Goal: Task Accomplishment & Management: Use online tool/utility

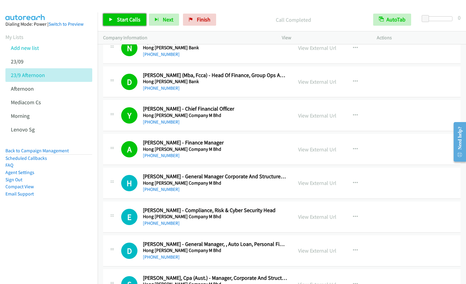
drag, startPoint x: 132, startPoint y: 18, endPoint x: 136, endPoint y: 17, distance: 4.9
click at [132, 18] on span "Start Calls" at bounding box center [129, 19] width 24 height 7
click at [279, 5] on div at bounding box center [230, 11] width 461 height 23
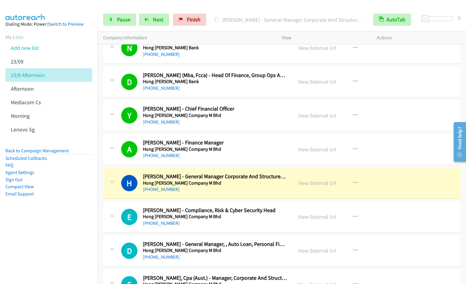
click at [74, 234] on nav "Dialing Mode: Power | Switch to Preview My Lists Add new list 23/09 23/9 Aftern…" at bounding box center [49, 154] width 98 height 284
click at [122, 20] on span "Pause" at bounding box center [124, 19] width 14 height 7
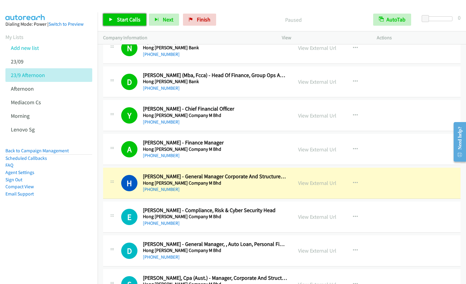
click at [122, 20] on span "Start Calls" at bounding box center [129, 19] width 24 height 7
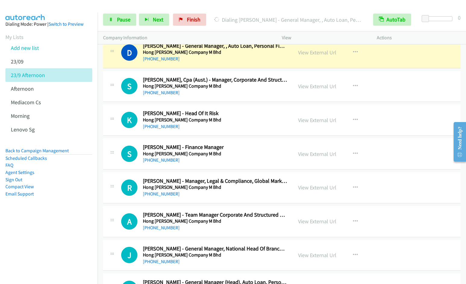
scroll to position [2486, 0]
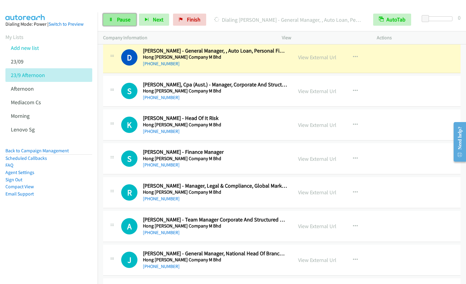
click at [122, 24] on link "Pause" at bounding box center [119, 20] width 33 height 12
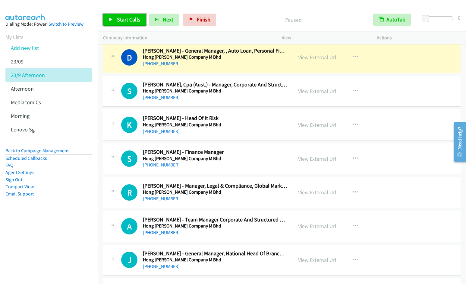
click at [127, 17] on span "Start Calls" at bounding box center [129, 19] width 24 height 7
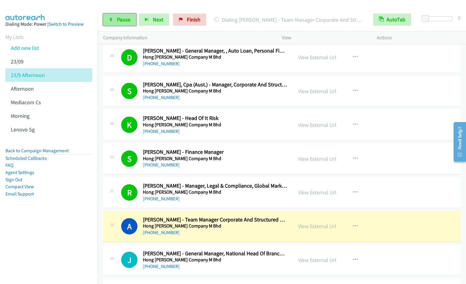
click at [124, 18] on span "Pause" at bounding box center [124, 19] width 14 height 7
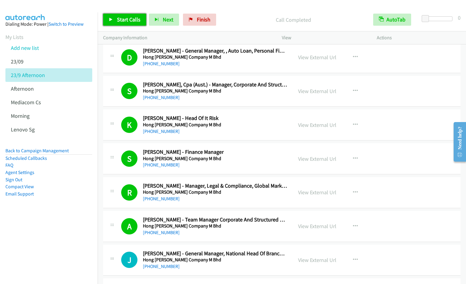
click at [129, 18] on span "Start Calls" at bounding box center [129, 19] width 24 height 7
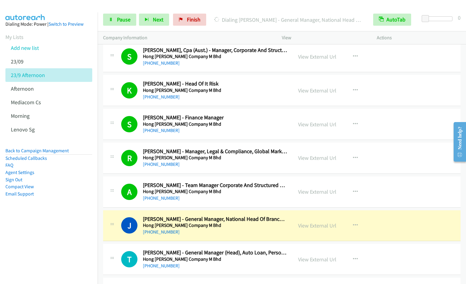
scroll to position [2522, 0]
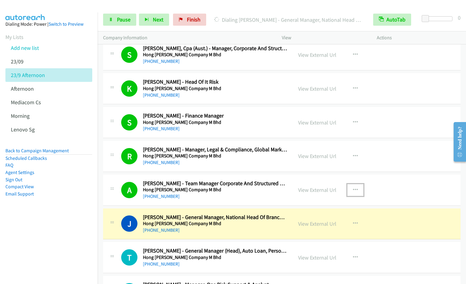
click at [353, 190] on icon "button" at bounding box center [355, 189] width 5 height 5
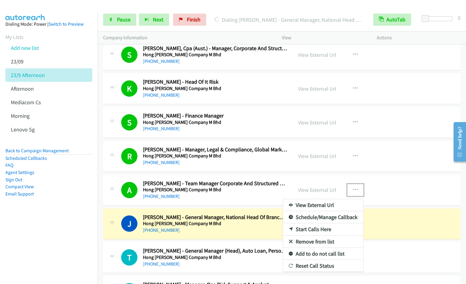
click at [310, 243] on link "Remove from list" at bounding box center [323, 241] width 80 height 12
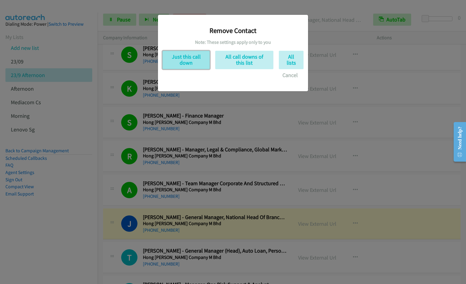
click at [184, 62] on button "Just this call down" at bounding box center [186, 60] width 47 height 18
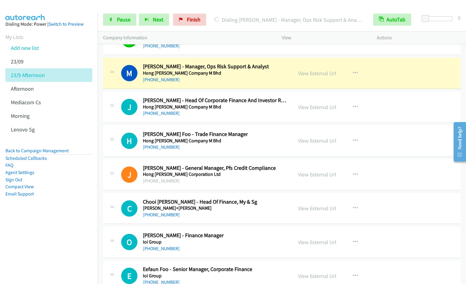
scroll to position [2718, 0]
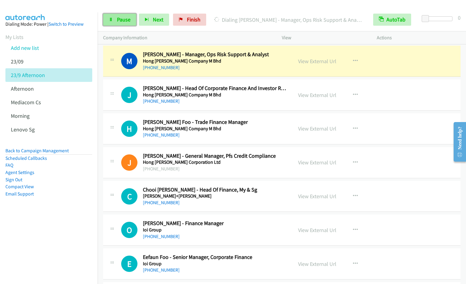
click at [126, 18] on span "Pause" at bounding box center [124, 19] width 14 height 7
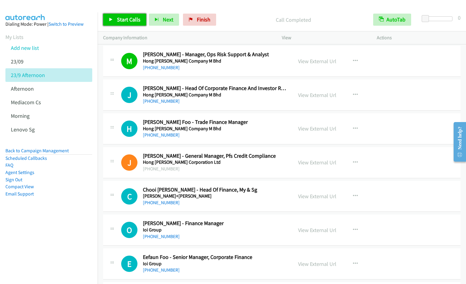
click at [123, 21] on span "Start Calls" at bounding box center [129, 19] width 24 height 7
click at [353, 59] on icon "button" at bounding box center [355, 61] width 5 height 5
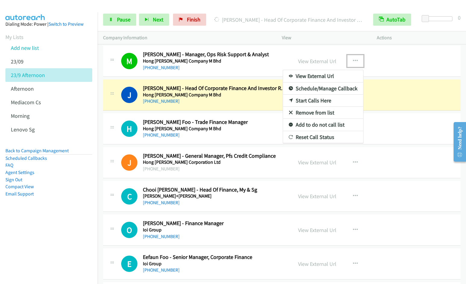
click at [313, 112] on link "Remove from list" at bounding box center [323, 113] width 80 height 12
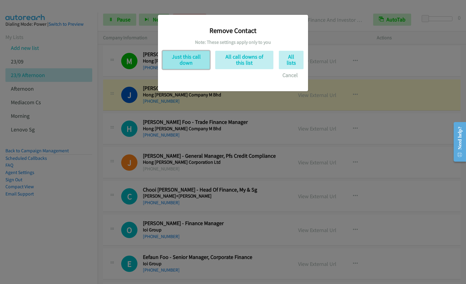
click at [192, 56] on button "Just this call down" at bounding box center [186, 60] width 47 height 18
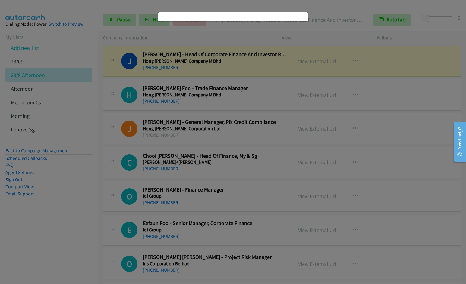
scroll to position [2685, 0]
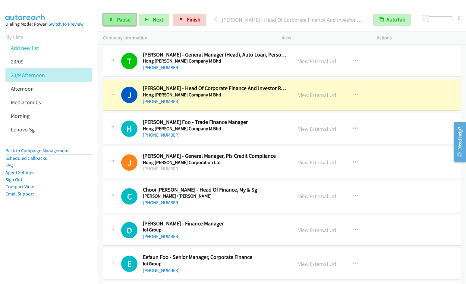
click at [128, 20] on span "Pause" at bounding box center [124, 19] width 14 height 7
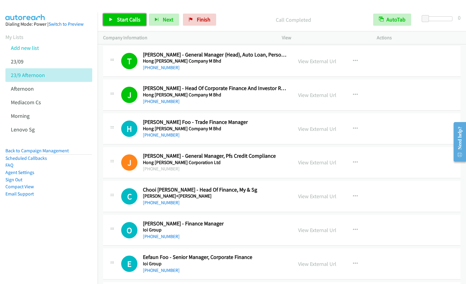
click at [118, 18] on span "Start Calls" at bounding box center [129, 19] width 24 height 7
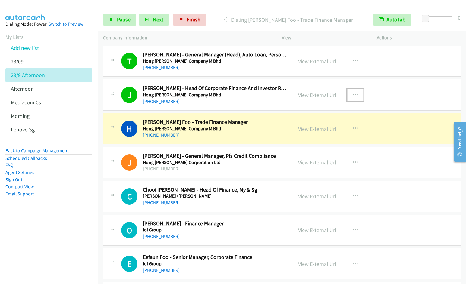
click at [355, 95] on icon "button" at bounding box center [355, 94] width 5 height 5
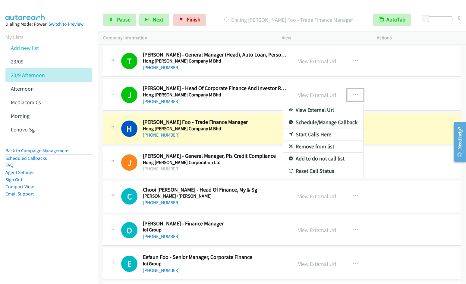
click at [316, 146] on link "Remove from list" at bounding box center [323, 146] width 80 height 12
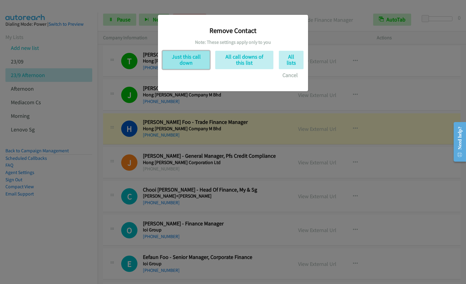
click at [181, 65] on button "Just this call down" at bounding box center [186, 60] width 47 height 18
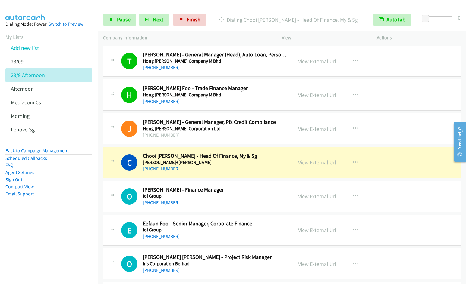
click at [62, 239] on nav "Dialing Mode: Power | Switch to Preview My Lists Add new list 23/09 23/9 Aftern…" at bounding box center [49, 154] width 98 height 284
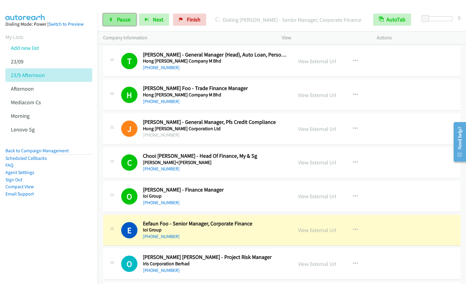
click at [122, 19] on span "Pause" at bounding box center [124, 19] width 14 height 7
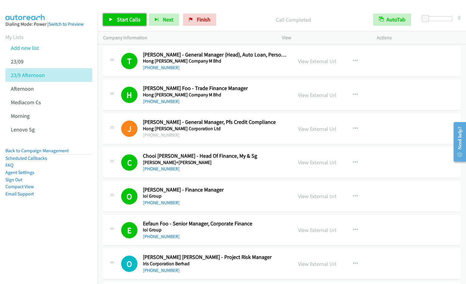
click at [122, 19] on span "Start Calls" at bounding box center [129, 19] width 24 height 7
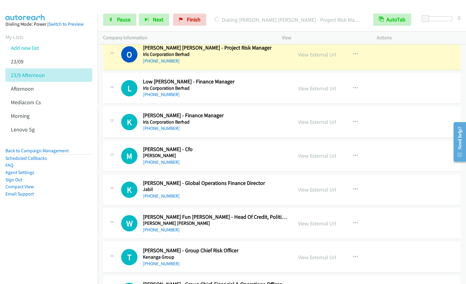
scroll to position [2890, 0]
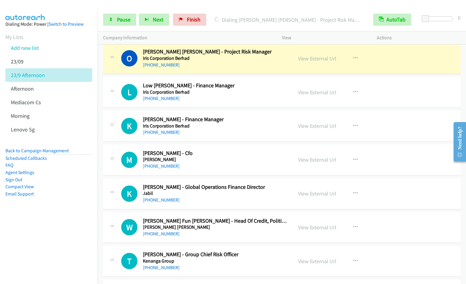
click at [54, 239] on nav "Dialing Mode: Power | Switch to Preview My Lists Add new list 23/09 23/9 Aftern…" at bounding box center [49, 154] width 98 height 284
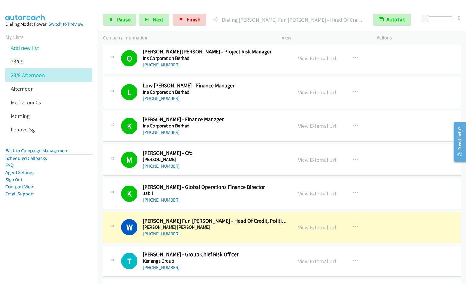
click at [59, 226] on nav "Dialing Mode: Power | Switch to Preview My Lists Add new list 23/09 23/9 Aftern…" at bounding box center [49, 154] width 98 height 284
click at [52, 219] on aside "Dialing Mode: Power | Switch to Preview My Lists Add new list 23/09 23/9 Aftern…" at bounding box center [49, 118] width 98 height 212
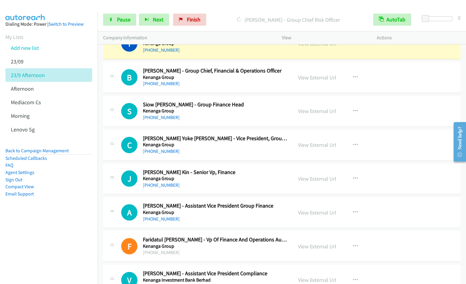
scroll to position [3075, 0]
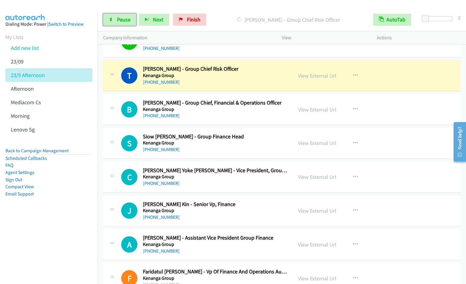
drag, startPoint x: 120, startPoint y: 17, endPoint x: 180, endPoint y: 2, distance: 61.2
click at [120, 17] on span "Pause" at bounding box center [124, 19] width 14 height 7
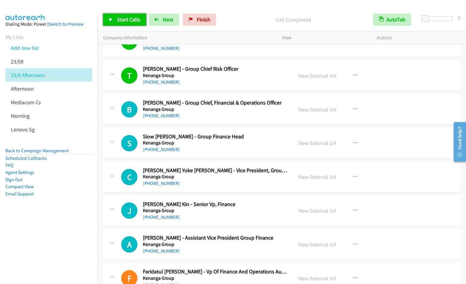
click at [123, 20] on span "Start Calls" at bounding box center [129, 19] width 24 height 7
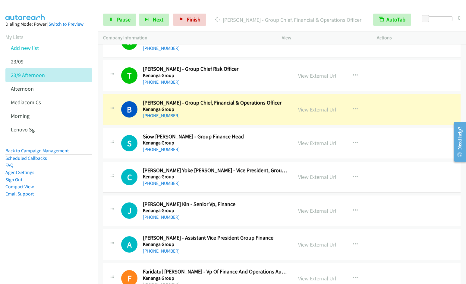
click at [78, 223] on aside "Dialing Mode: Power | Switch to Preview My Lists Add new list 23/09 23/9 Aftern…" at bounding box center [49, 118] width 98 height 212
click at [61, 239] on nav "Dialing Mode: Power | Switch to Preview My Lists Add new list 23/09 23/9 Aftern…" at bounding box center [49, 154] width 98 height 284
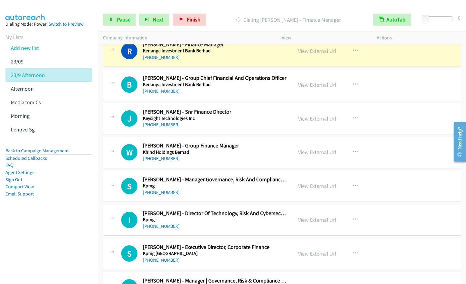
scroll to position [3394, 0]
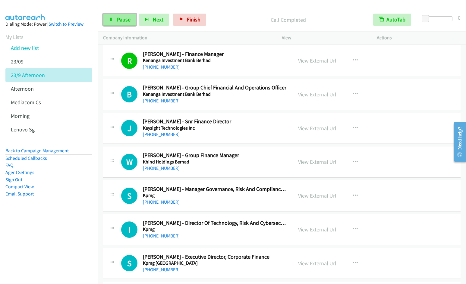
click at [118, 21] on span "Pause" at bounding box center [124, 19] width 14 height 7
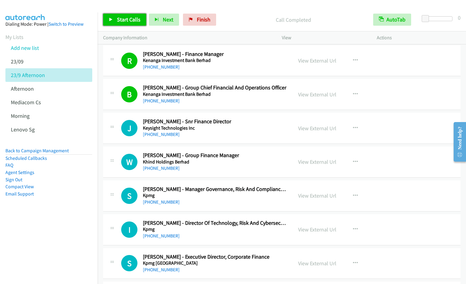
click at [129, 17] on span "Start Calls" at bounding box center [129, 19] width 24 height 7
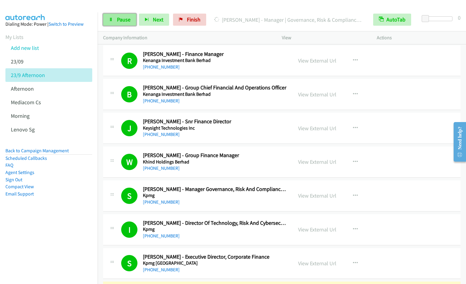
click at [112, 21] on icon at bounding box center [111, 20] width 4 height 4
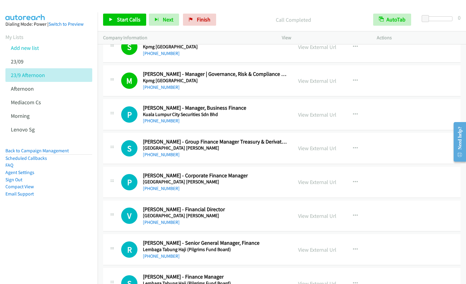
scroll to position [3614, 0]
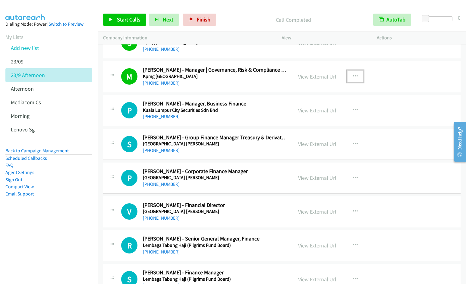
click at [353, 75] on icon "button" at bounding box center [355, 76] width 5 height 5
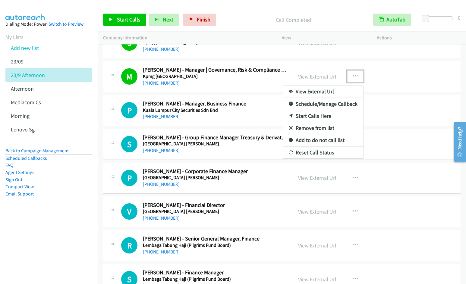
click at [305, 128] on link "Remove from list" at bounding box center [323, 128] width 80 height 12
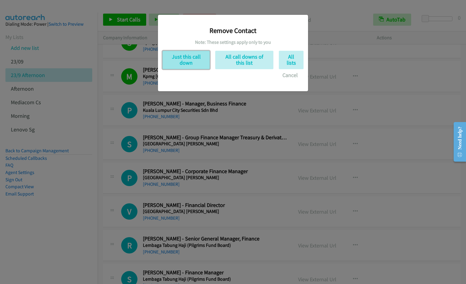
click at [186, 62] on button "Just this call down" at bounding box center [186, 60] width 47 height 18
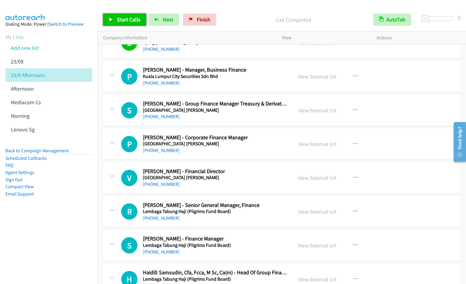
click at [126, 19] on span "Start Calls" at bounding box center [129, 19] width 24 height 7
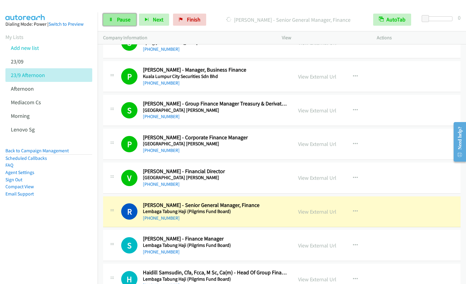
click at [119, 15] on link "Pause" at bounding box center [119, 20] width 33 height 12
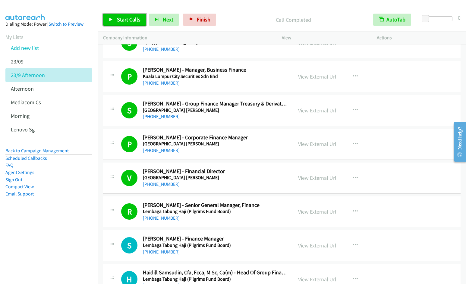
click at [122, 18] on span "Start Calls" at bounding box center [129, 19] width 24 height 7
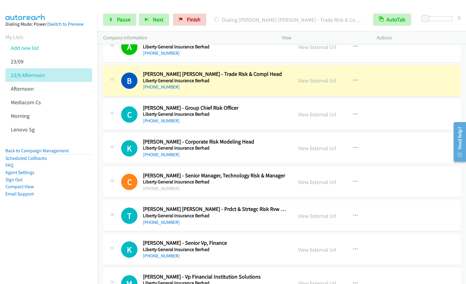
scroll to position [3999, 0]
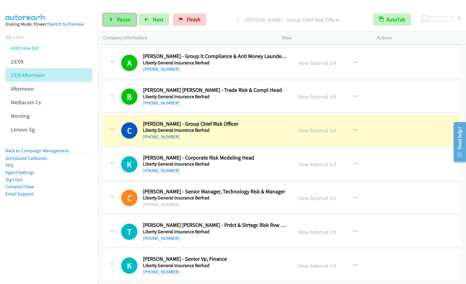
click at [123, 23] on span "Pause" at bounding box center [124, 19] width 14 height 7
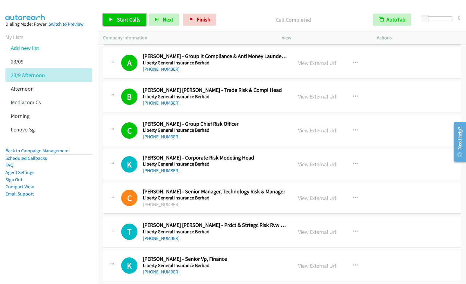
click at [126, 19] on span "Start Calls" at bounding box center [129, 19] width 24 height 7
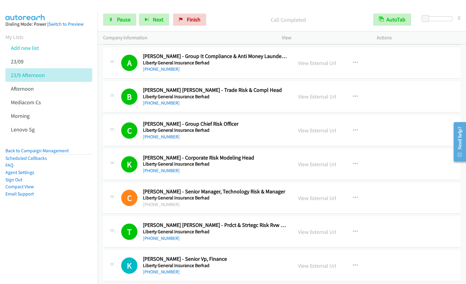
scroll to position [4204, 0]
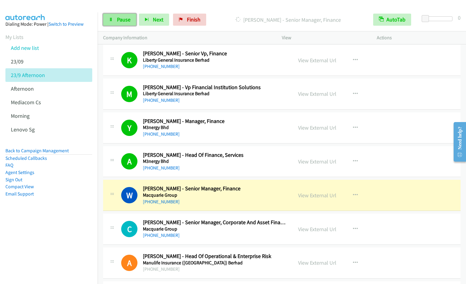
click at [122, 18] on span "Pause" at bounding box center [124, 19] width 14 height 7
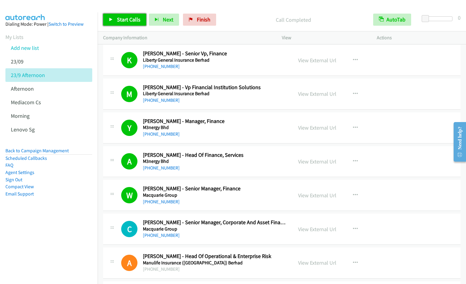
click at [126, 19] on span "Start Calls" at bounding box center [129, 19] width 24 height 7
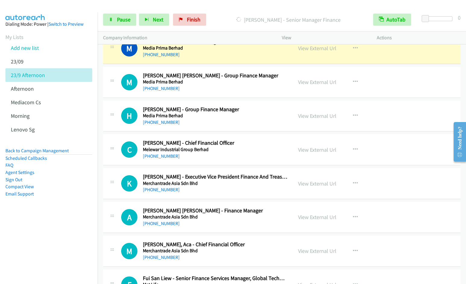
scroll to position [4608, 0]
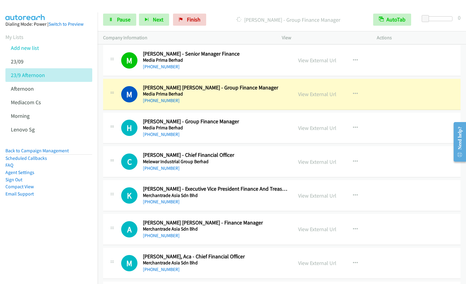
click at [55, 218] on aside "Dialing Mode: Power | Switch to Preview My Lists Add new list 23/09 23/9 Aftern…" at bounding box center [49, 118] width 98 height 212
click at [39, 251] on nav "Dialing Mode: Power | Switch to Preview My Lists Add new list 23/09 23/9 Aftern…" at bounding box center [49, 154] width 98 height 284
click at [123, 21] on span "Pause" at bounding box center [124, 19] width 14 height 7
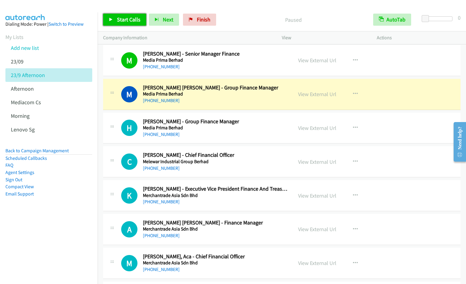
click at [123, 18] on span "Start Calls" at bounding box center [129, 19] width 24 height 7
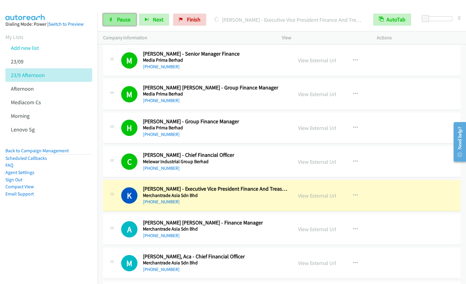
click at [125, 19] on span "Pause" at bounding box center [124, 19] width 14 height 7
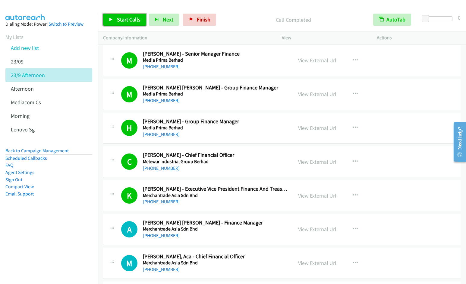
click at [124, 17] on span "Start Calls" at bounding box center [129, 19] width 24 height 7
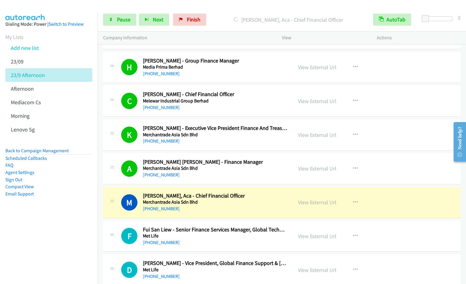
scroll to position [4711, 0]
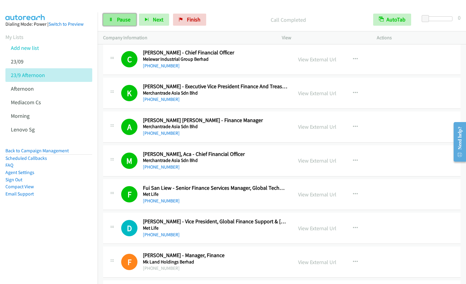
click at [110, 21] on icon at bounding box center [111, 20] width 4 height 4
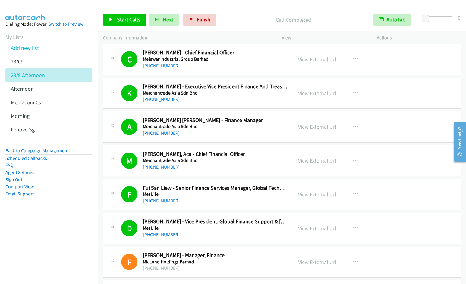
scroll to position [4916, 0]
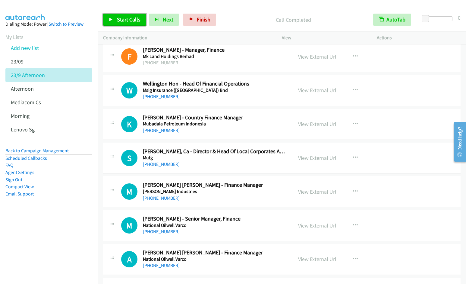
click at [128, 18] on span "Start Calls" at bounding box center [129, 19] width 24 height 7
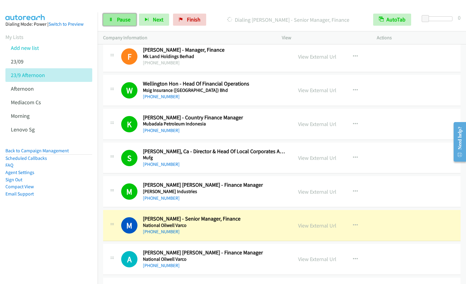
drag, startPoint x: 116, startPoint y: 25, endPoint x: 121, endPoint y: 21, distance: 6.4
click at [116, 25] on link "Pause" at bounding box center [119, 20] width 33 height 12
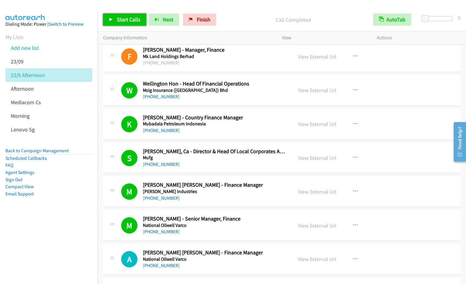
click at [122, 18] on span "Start Calls" at bounding box center [129, 19] width 24 height 7
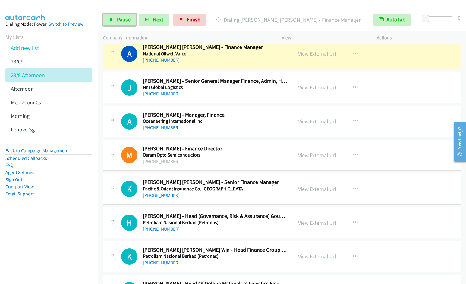
drag, startPoint x: 116, startPoint y: 22, endPoint x: 158, endPoint y: 6, distance: 45.0
click at [116, 22] on link "Pause" at bounding box center [119, 20] width 33 height 12
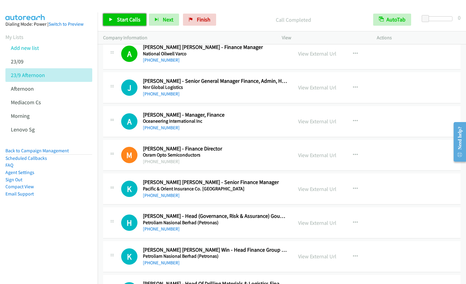
click at [118, 21] on span "Start Calls" at bounding box center [129, 19] width 24 height 7
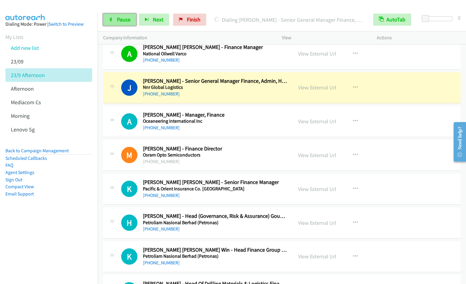
click at [120, 16] on link "Pause" at bounding box center [119, 20] width 33 height 12
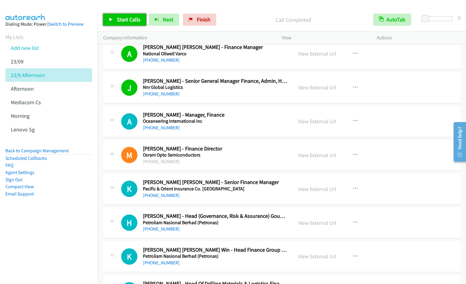
click at [125, 17] on span "Start Calls" at bounding box center [129, 19] width 24 height 7
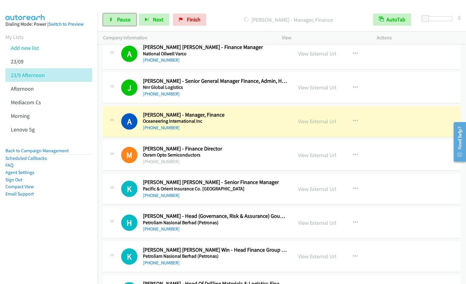
drag, startPoint x: 116, startPoint y: 17, endPoint x: 140, endPoint y: 3, distance: 27.7
click at [116, 17] on link "Pause" at bounding box center [119, 20] width 33 height 12
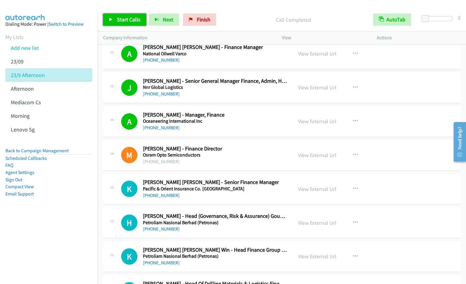
click at [118, 22] on span "Start Calls" at bounding box center [129, 19] width 24 height 7
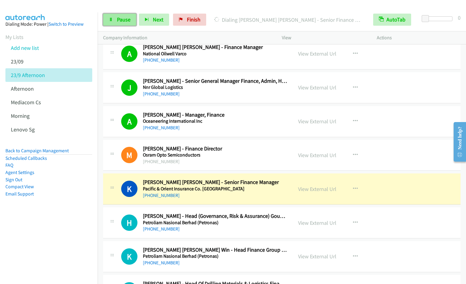
click at [124, 20] on span "Pause" at bounding box center [124, 19] width 14 height 7
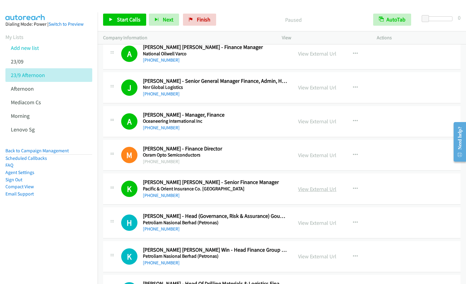
click at [326, 188] on link "View External Url" at bounding box center [317, 188] width 38 height 7
click at [123, 23] on link "Start Calls" at bounding box center [124, 20] width 43 height 12
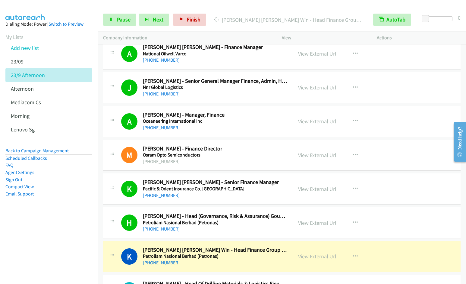
click at [37, 213] on aside "Dialing Mode: Power | Switch to Preview My Lists Add new list 23/09 23/9 Aftern…" at bounding box center [49, 118] width 98 height 212
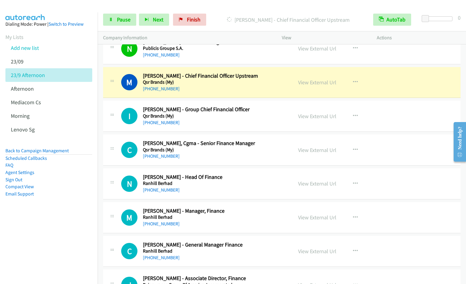
scroll to position [5737, 0]
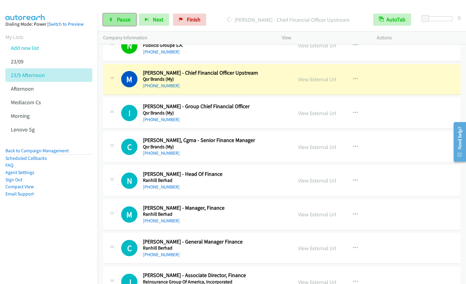
click at [123, 16] on span "Pause" at bounding box center [124, 19] width 14 height 7
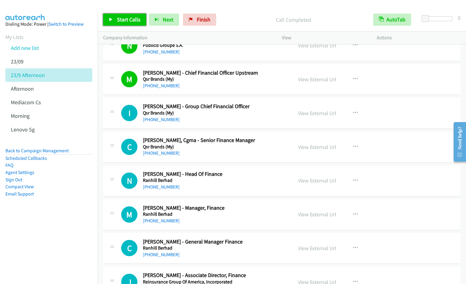
click at [126, 16] on link "Start Calls" at bounding box center [124, 20] width 43 height 12
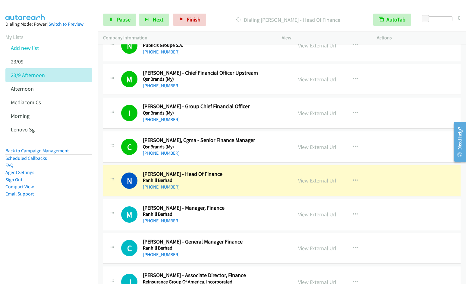
click at [67, 238] on nav "Dialing Mode: Power | Switch to Preview My Lists Add new list 23/09 23/9 Aftern…" at bounding box center [49, 154] width 98 height 284
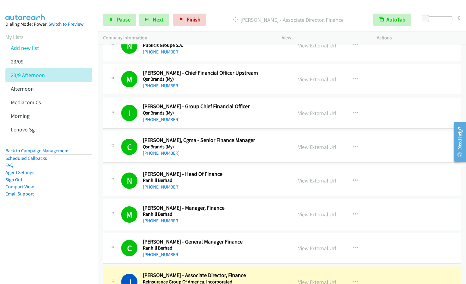
scroll to position [5942, 0]
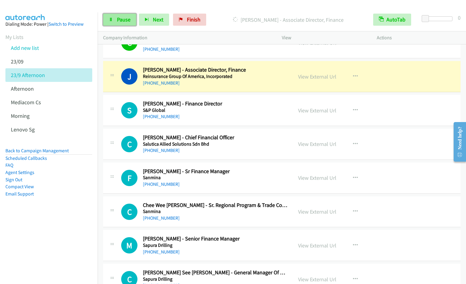
click at [118, 21] on span "Pause" at bounding box center [124, 19] width 14 height 7
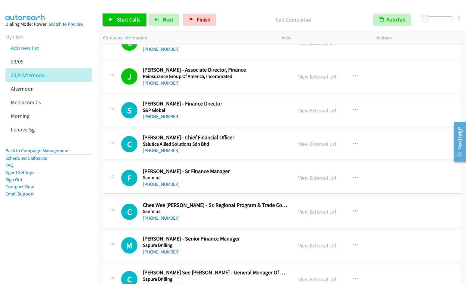
click at [121, 20] on span "Start Calls" at bounding box center [129, 19] width 24 height 7
click at [355, 74] on icon "button" at bounding box center [355, 76] width 5 height 5
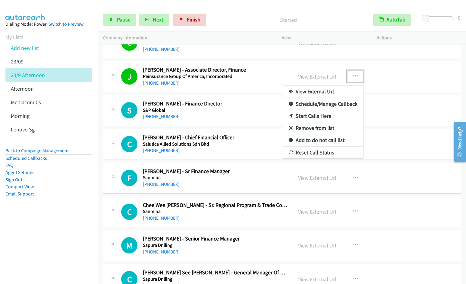
click at [313, 126] on link "Remove from list" at bounding box center [323, 128] width 80 height 12
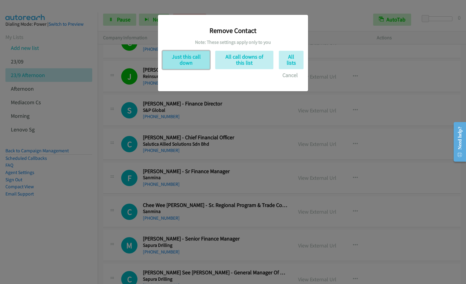
drag, startPoint x: 196, startPoint y: 59, endPoint x: 193, endPoint y: 54, distance: 6.5
click at [194, 55] on button "Just this call down" at bounding box center [186, 60] width 47 height 18
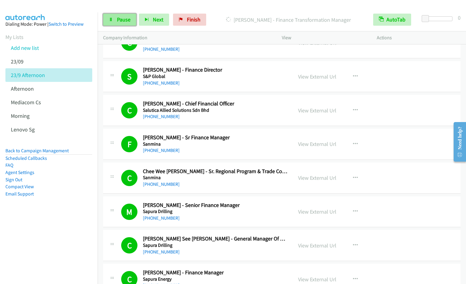
click at [118, 25] on link "Pause" at bounding box center [119, 20] width 33 height 12
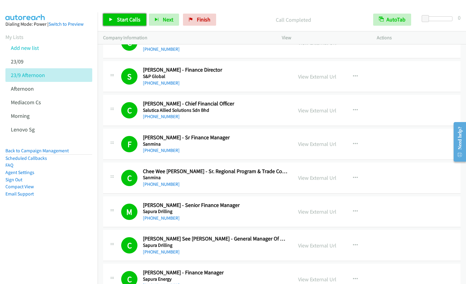
click at [131, 21] on span "Start Calls" at bounding box center [129, 19] width 24 height 7
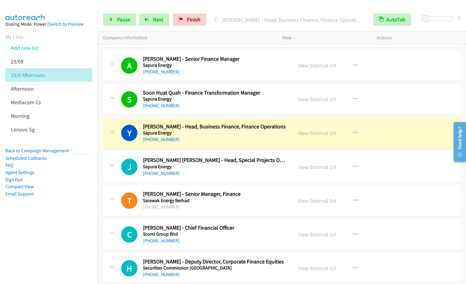
scroll to position [6226, 0]
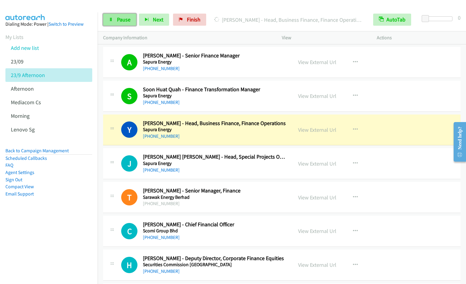
click at [123, 20] on span "Pause" at bounding box center [124, 19] width 14 height 7
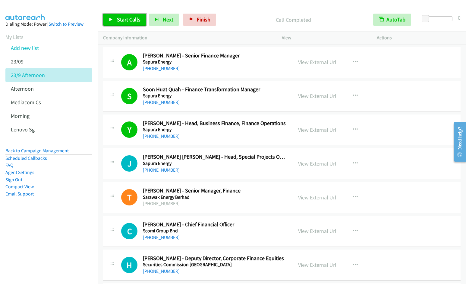
click at [117, 18] on span "Start Calls" at bounding box center [129, 19] width 24 height 7
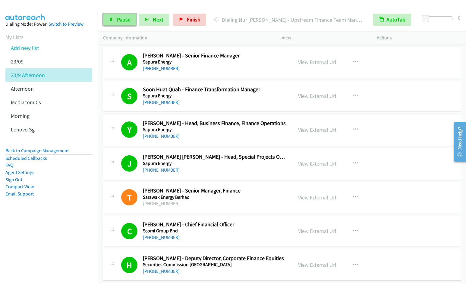
click at [123, 20] on span "Pause" at bounding box center [124, 19] width 14 height 7
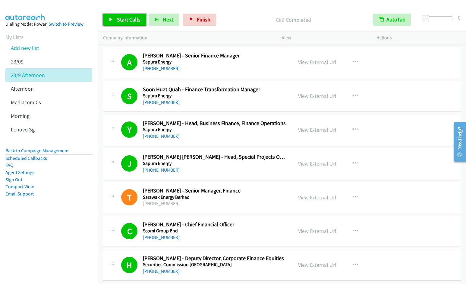
click at [132, 18] on span "Start Calls" at bounding box center [129, 19] width 24 height 7
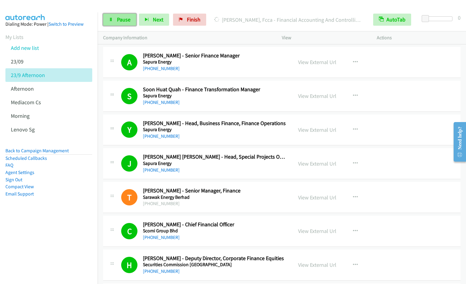
click at [116, 24] on link "Pause" at bounding box center [119, 20] width 33 height 12
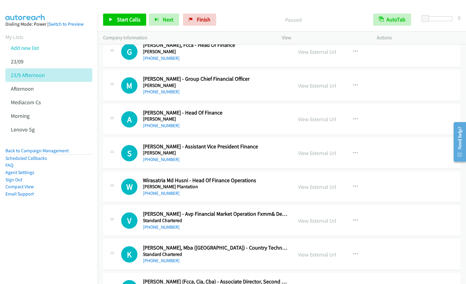
scroll to position [6877, 0]
click at [254, 52] on h5 "[PERSON_NAME]" at bounding box center [215, 52] width 145 height 6
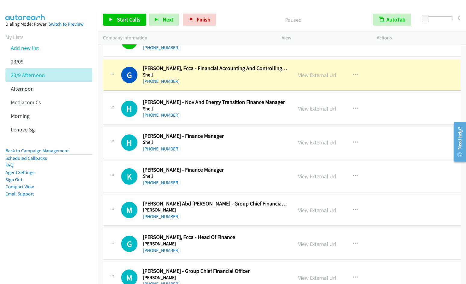
scroll to position [6682, 0]
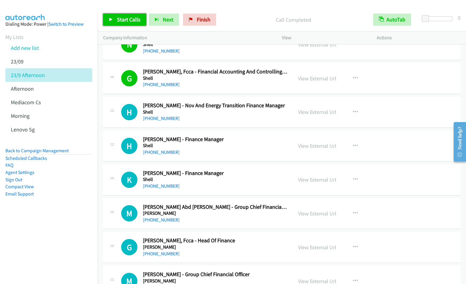
click at [113, 21] on icon at bounding box center [111, 20] width 4 height 4
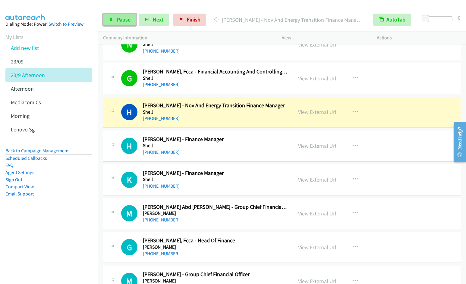
click at [118, 18] on span "Pause" at bounding box center [124, 19] width 14 height 7
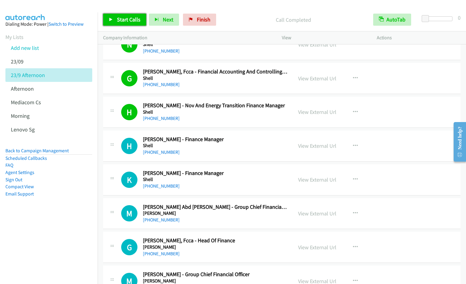
drag, startPoint x: 116, startPoint y: 20, endPoint x: 142, endPoint y: 26, distance: 27.6
click at [116, 20] on link "Start Calls" at bounding box center [124, 20] width 43 height 12
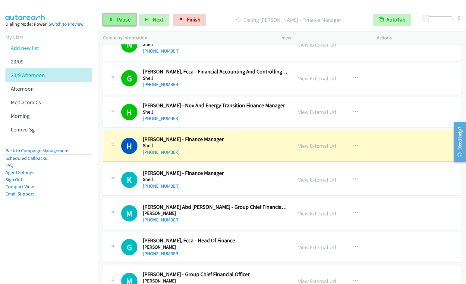
click at [114, 18] on link "Pause" at bounding box center [119, 20] width 33 height 12
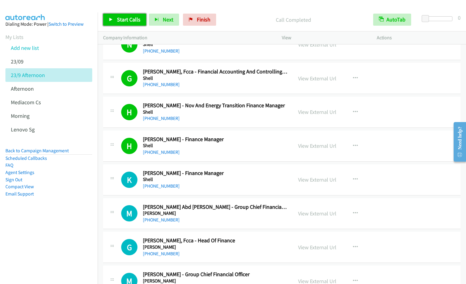
click at [121, 15] on link "Start Calls" at bounding box center [124, 20] width 43 height 12
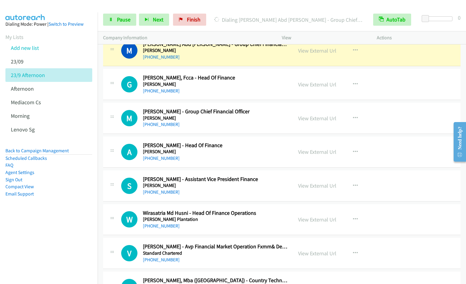
scroll to position [6803, 0]
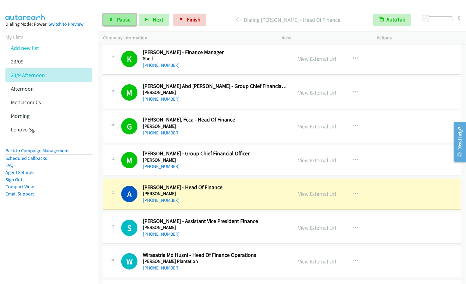
click at [126, 23] on span "Pause" at bounding box center [124, 19] width 14 height 7
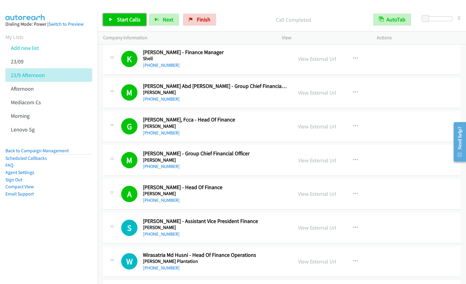
click at [124, 21] on span "Start Calls" at bounding box center [129, 19] width 24 height 7
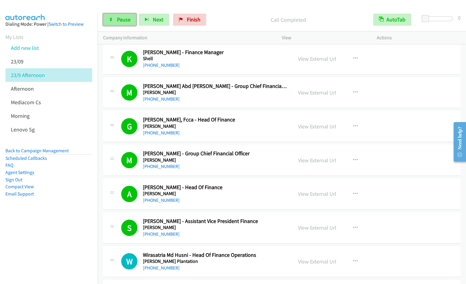
click at [114, 20] on link "Pause" at bounding box center [119, 20] width 33 height 12
click at [313, 226] on link "View External Url" at bounding box center [317, 227] width 38 height 7
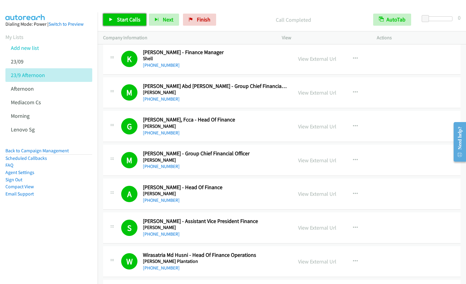
click at [121, 22] on span "Start Calls" at bounding box center [129, 19] width 24 height 7
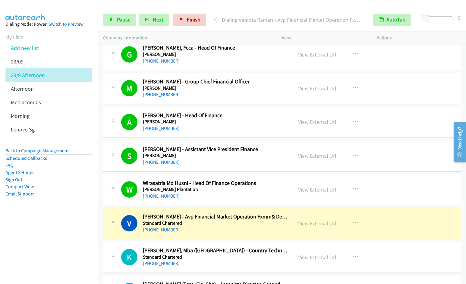
scroll to position [6929, 0]
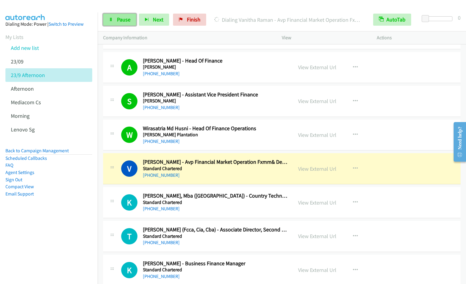
click at [115, 19] on link "Pause" at bounding box center [119, 20] width 33 height 12
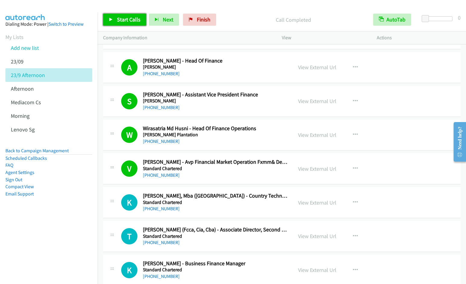
click at [114, 18] on link "Start Calls" at bounding box center [124, 20] width 43 height 12
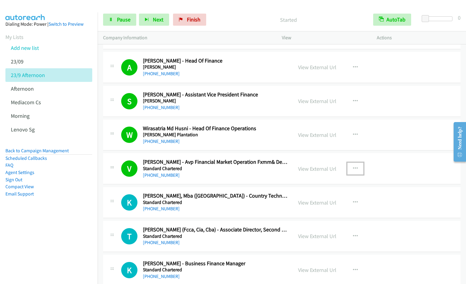
click at [355, 168] on icon "button" at bounding box center [355, 168] width 5 height 5
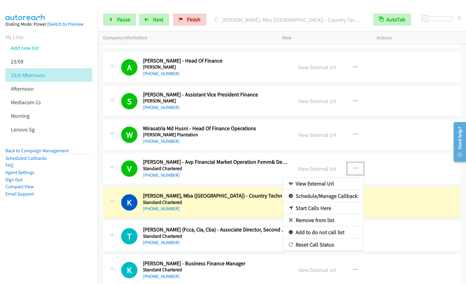
click at [307, 219] on link "Remove from list" at bounding box center [323, 220] width 80 height 12
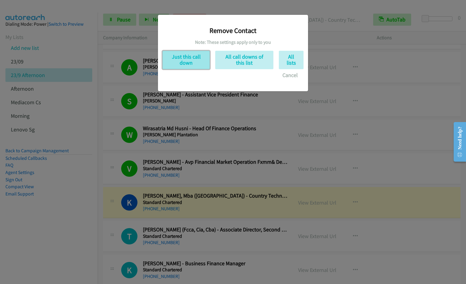
click at [183, 65] on button "Just this call down" at bounding box center [186, 60] width 47 height 18
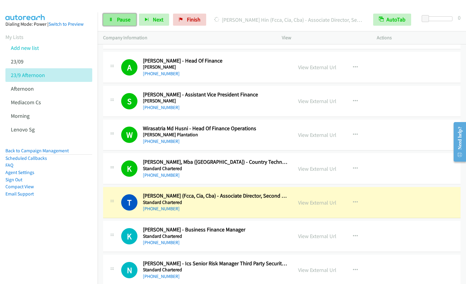
click at [118, 22] on span "Pause" at bounding box center [124, 19] width 14 height 7
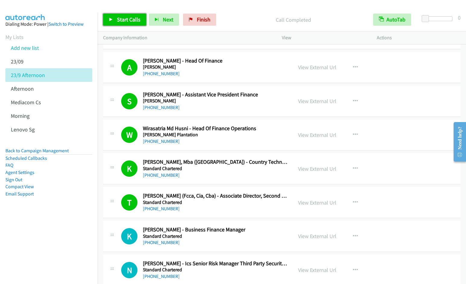
click at [128, 19] on span "Start Calls" at bounding box center [129, 19] width 24 height 7
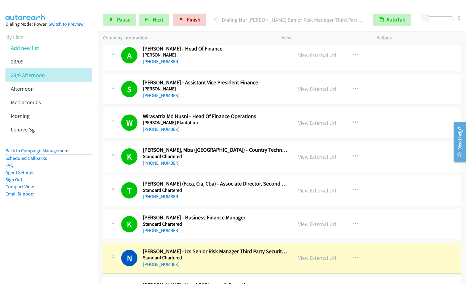
scroll to position [7147, 0]
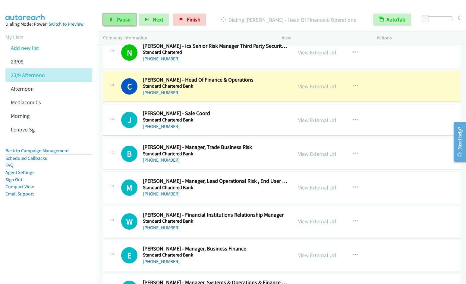
click at [124, 21] on span "Pause" at bounding box center [124, 19] width 14 height 7
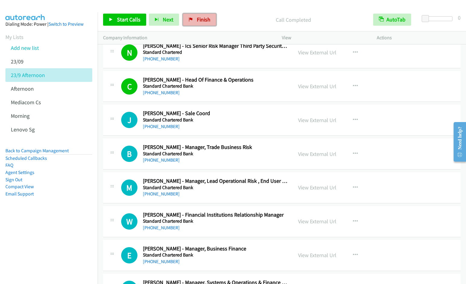
click at [193, 22] on link "Finish" at bounding box center [199, 20] width 33 height 12
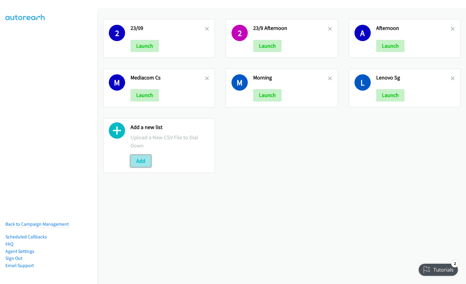
drag, startPoint x: 138, startPoint y: 161, endPoint x: 137, endPoint y: 157, distance: 3.7
click at [138, 161] on button "Add" at bounding box center [141, 161] width 21 height 12
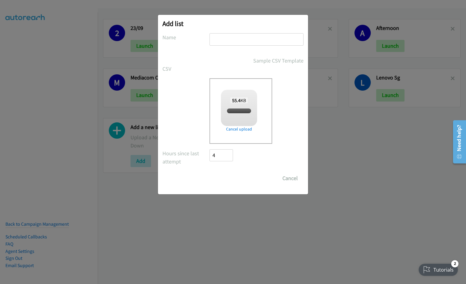
click at [232, 39] on input "text" at bounding box center [257, 39] width 94 height 12
checkbox input "true"
type input "Split 2"
click at [210, 172] on input "Save List" at bounding box center [226, 178] width 32 height 12
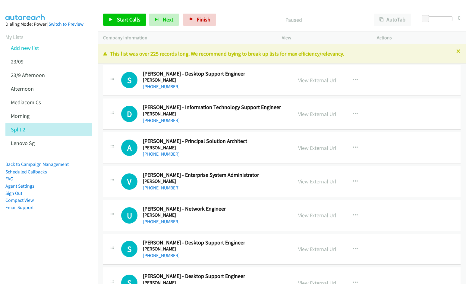
click at [396, 0] on div "Start Calls Pause Next Finish Paused AutoTab AutoTab 0 Company Information Info…" at bounding box center [233, 0] width 466 height 0
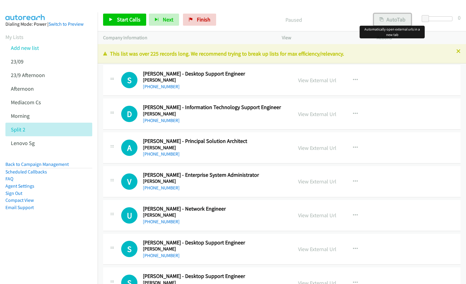
click at [387, 19] on button "AutoTab" at bounding box center [392, 20] width 37 height 12
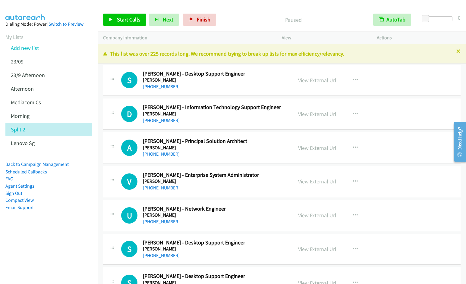
click at [248, 8] on div "Start Calls Pause Next Finish Paused AutoTab AutoTab 0" at bounding box center [282, 19] width 369 height 23
click at [243, 21] on p "Paused" at bounding box center [293, 20] width 138 height 8
click at [119, 21] on span "Start Calls" at bounding box center [129, 19] width 24 height 7
click at [116, 17] on link "Pause" at bounding box center [119, 20] width 33 height 12
drag, startPoint x: 137, startPoint y: 19, endPoint x: 145, endPoint y: 25, distance: 10.1
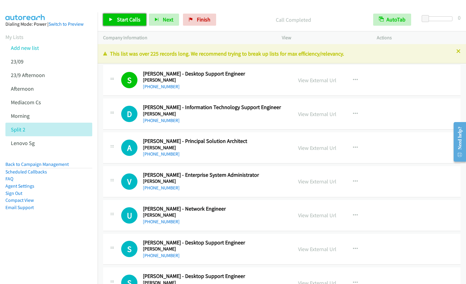
click at [137, 19] on span "Start Calls" at bounding box center [129, 19] width 24 height 7
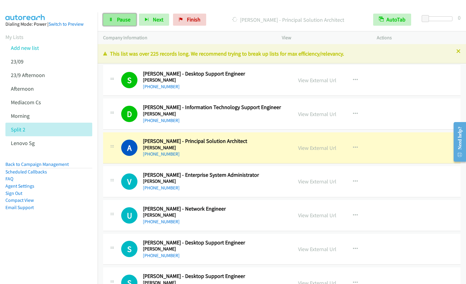
click at [124, 17] on span "Pause" at bounding box center [124, 19] width 14 height 7
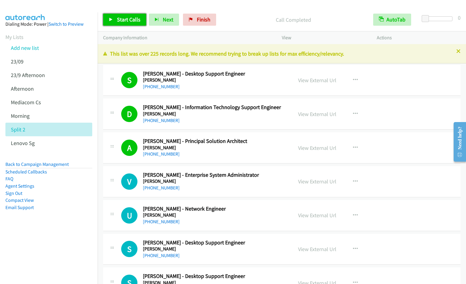
click at [113, 21] on icon at bounding box center [111, 20] width 4 height 4
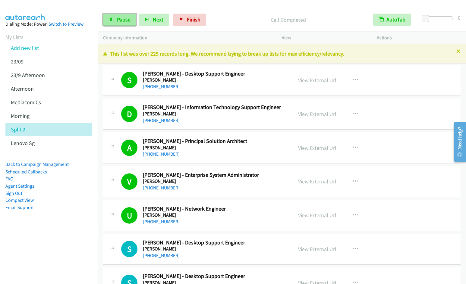
click at [121, 23] on link "Pause" at bounding box center [119, 20] width 33 height 12
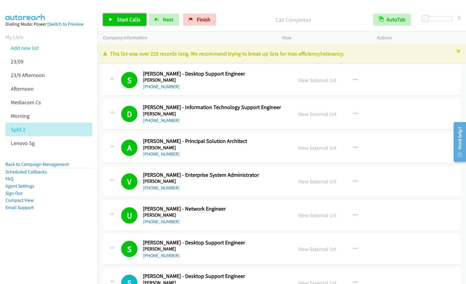
click at [117, 21] on span "Start Calls" at bounding box center [129, 19] width 24 height 7
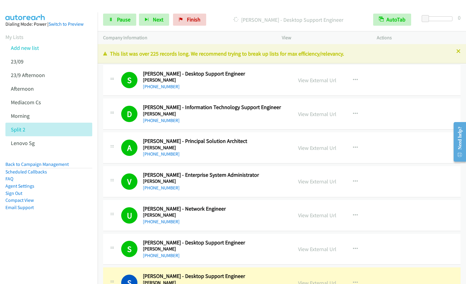
drag, startPoint x: 227, startPoint y: 32, endPoint x: 231, endPoint y: 32, distance: 3.3
click at [227, 32] on div "Company Information" at bounding box center [187, 37] width 179 height 13
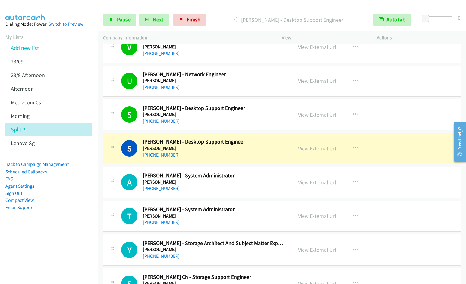
scroll to position [209, 0]
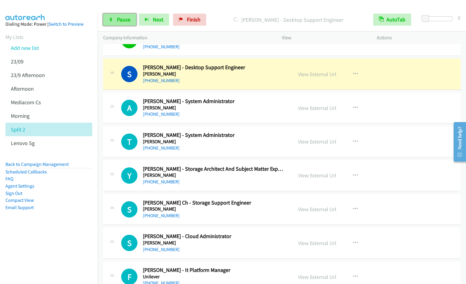
click at [123, 22] on span "Pause" at bounding box center [124, 19] width 14 height 7
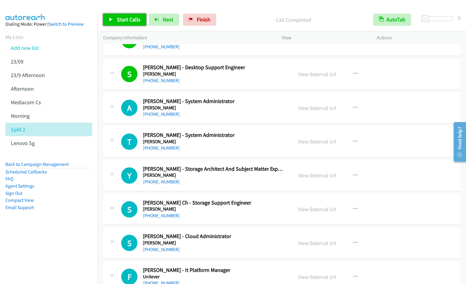
drag, startPoint x: 132, startPoint y: 20, endPoint x: 167, endPoint y: 27, distance: 36.2
click at [132, 20] on span "Start Calls" at bounding box center [129, 19] width 24 height 7
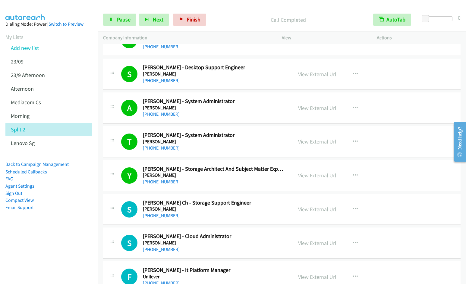
click at [246, 11] on div "Start Calls Pause Next Finish Call Completed AutoTab AutoTab 0" at bounding box center [282, 19] width 369 height 23
click at [238, 9] on div "Start Calls Pause Next Finish Call Completed AutoTab AutoTab 0" at bounding box center [282, 19] width 369 height 23
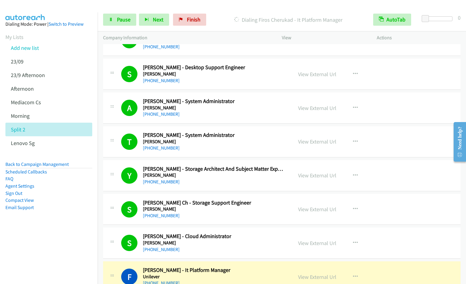
scroll to position [414, 0]
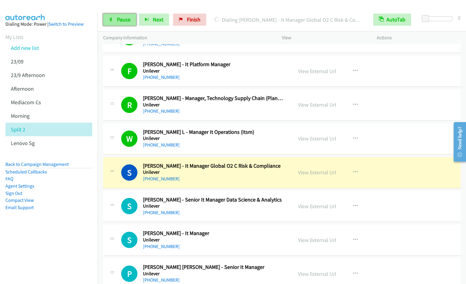
click at [115, 21] on link "Pause" at bounding box center [119, 20] width 33 height 12
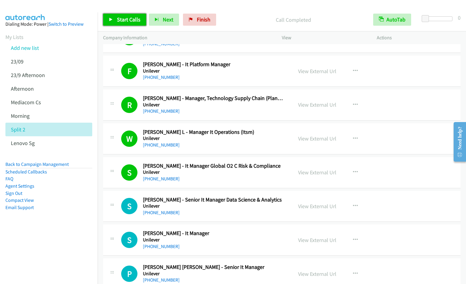
click at [122, 18] on span "Start Calls" at bounding box center [129, 19] width 24 height 7
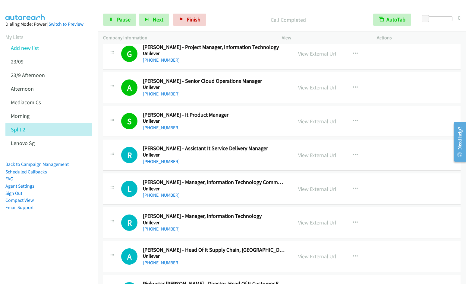
scroll to position [687, 0]
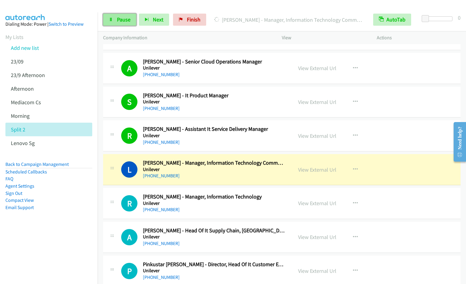
click at [121, 22] on span "Pause" at bounding box center [124, 19] width 14 height 7
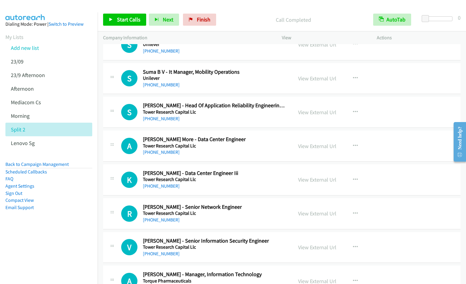
scroll to position [2810, 0]
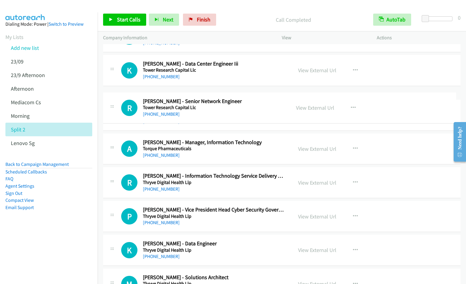
drag, startPoint x: 197, startPoint y: 103, endPoint x: 149, endPoint y: 107, distance: 48.1
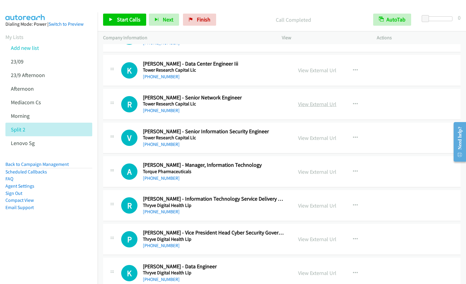
click at [302, 103] on link "View External Url" at bounding box center [317, 103] width 38 height 7
drag, startPoint x: 124, startPoint y: 20, endPoint x: 128, endPoint y: 18, distance: 4.6
click at [124, 20] on span "Start Calls" at bounding box center [129, 19] width 24 height 7
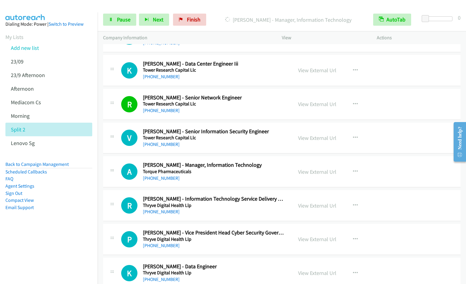
drag, startPoint x: 464, startPoint y: 118, endPoint x: 464, endPoint y: 85, distance: 33.2
click at [464, 118] on html "Need help? Resource Center AutoReach Help Help Get the help you need from our k…" at bounding box center [458, 142] width 18 height 48
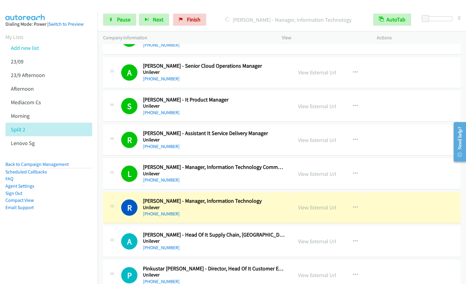
scroll to position [708, 0]
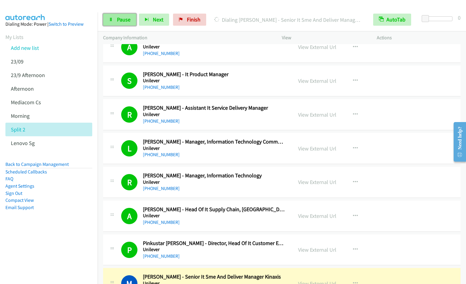
click at [123, 23] on link "Pause" at bounding box center [119, 20] width 33 height 12
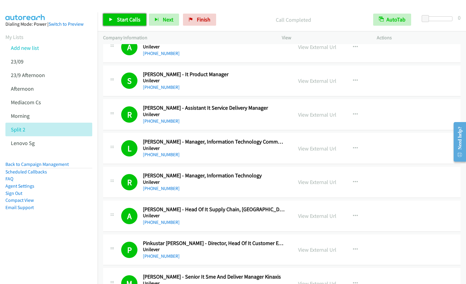
click at [122, 22] on span "Start Calls" at bounding box center [129, 19] width 24 height 7
drag, startPoint x: 127, startPoint y: 20, endPoint x: 130, endPoint y: 18, distance: 3.8
click at [127, 20] on span "Pause" at bounding box center [124, 19] width 14 height 7
click at [131, 18] on span "Start Calls" at bounding box center [129, 19] width 24 height 7
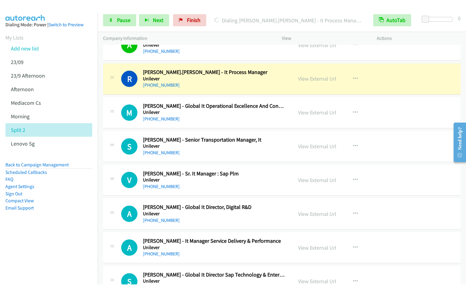
scroll to position [942, 0]
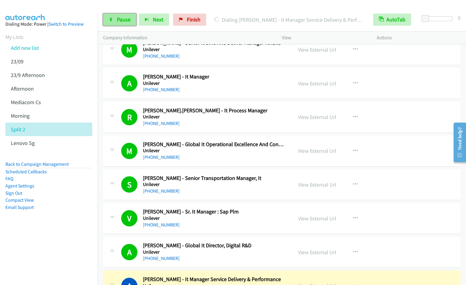
click at [126, 21] on span "Pause" at bounding box center [124, 19] width 14 height 7
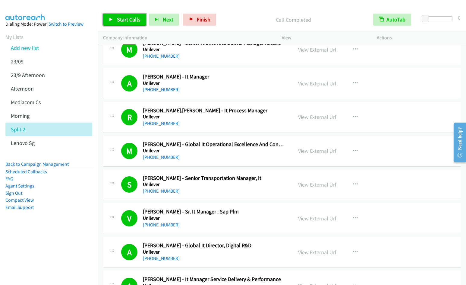
click at [119, 21] on span "Start Calls" at bounding box center [129, 19] width 24 height 7
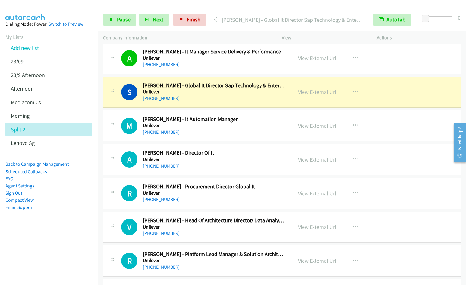
scroll to position [1157, 0]
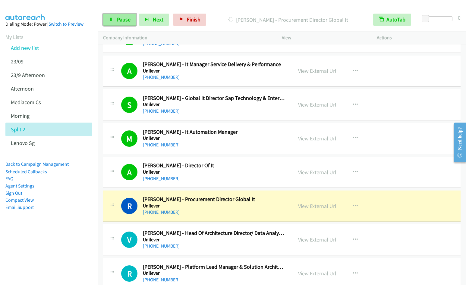
click at [119, 19] on span "Pause" at bounding box center [124, 19] width 14 height 7
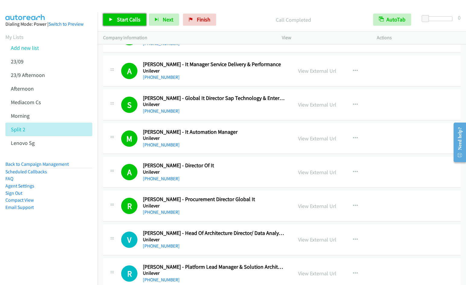
click at [122, 21] on span "Start Calls" at bounding box center [129, 19] width 24 height 7
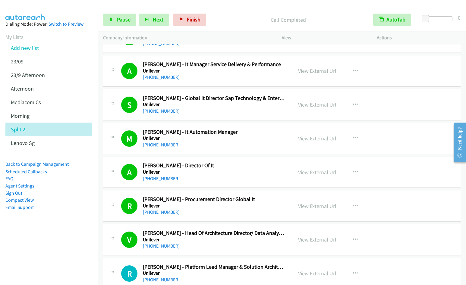
scroll to position [1363, 0]
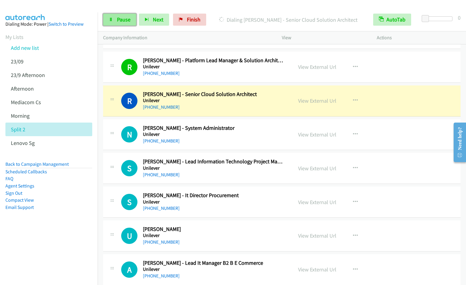
click at [115, 22] on link "Pause" at bounding box center [119, 20] width 33 height 12
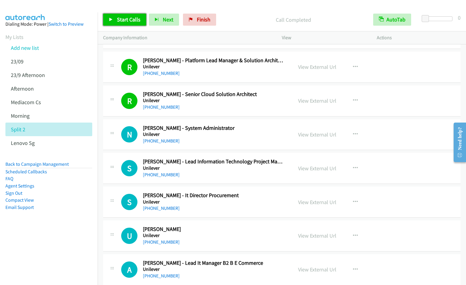
click at [128, 20] on span "Start Calls" at bounding box center [129, 19] width 24 height 7
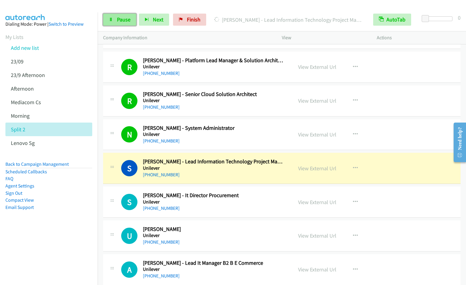
click at [110, 18] on icon at bounding box center [111, 20] width 4 height 4
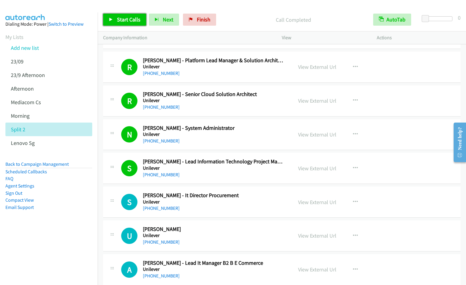
click at [119, 17] on span "Start Calls" at bounding box center [129, 19] width 24 height 7
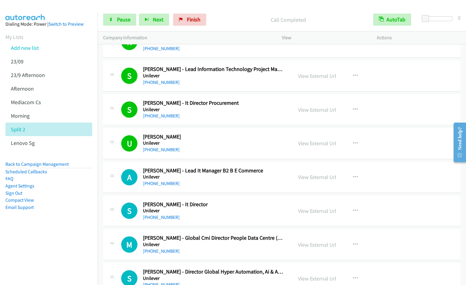
scroll to position [1465, 0]
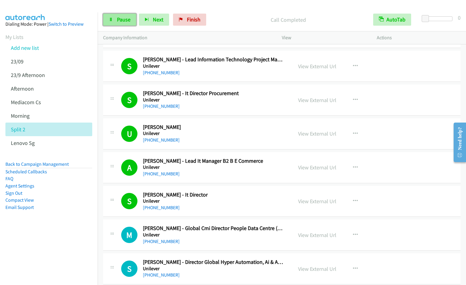
click at [123, 20] on span "Pause" at bounding box center [124, 19] width 14 height 7
click at [123, 20] on span "Start Calls" at bounding box center [129, 19] width 24 height 7
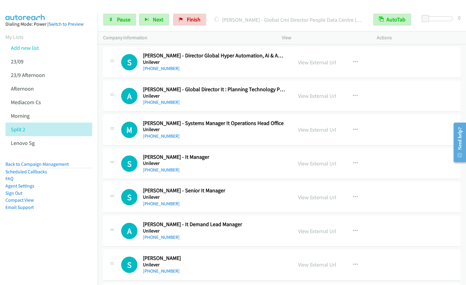
scroll to position [2277, 0]
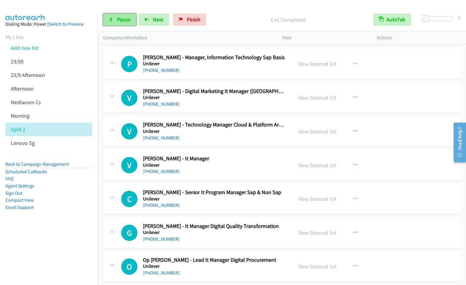
click at [126, 19] on span "Pause" at bounding box center [124, 19] width 14 height 7
click at [123, 19] on span "Start Calls" at bounding box center [129, 19] width 24 height 7
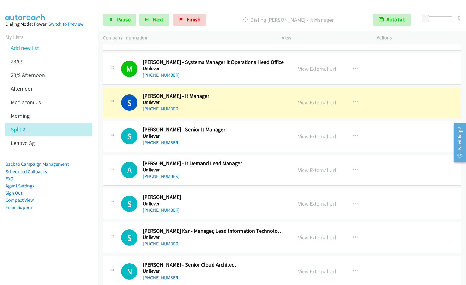
scroll to position [1719, 0]
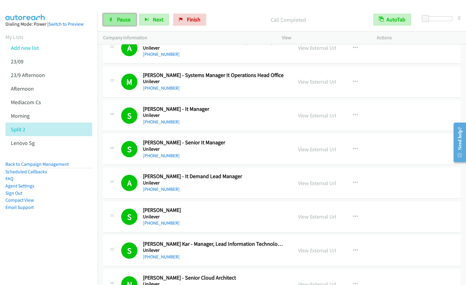
click at [120, 23] on link "Pause" at bounding box center [119, 20] width 33 height 12
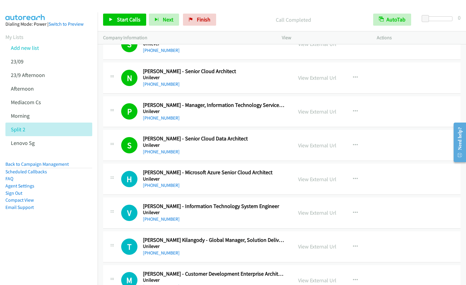
scroll to position [1989, 0]
